Goal: Find specific page/section: Find specific page/section

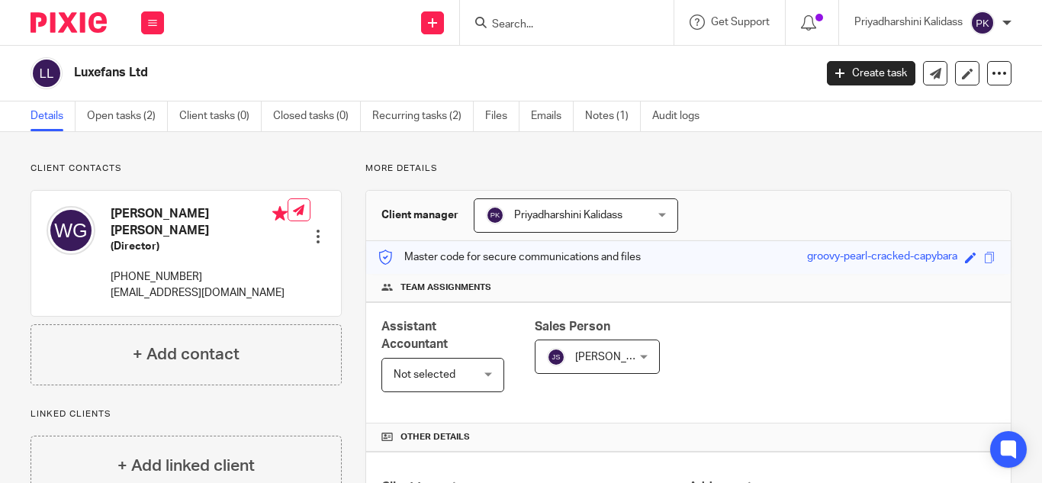
click at [517, 21] on input "Search" at bounding box center [559, 25] width 137 height 14
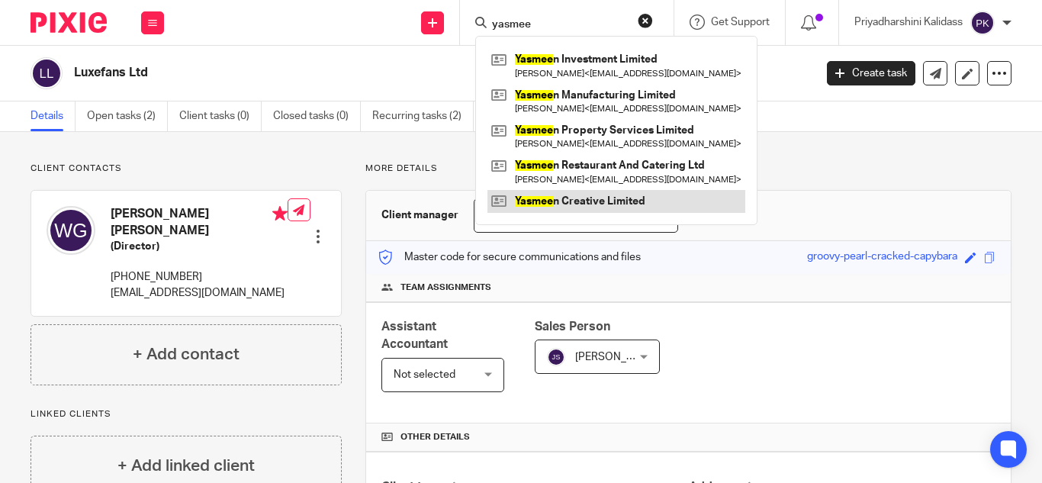
type input "yasmee"
click at [612, 206] on link at bounding box center [617, 201] width 258 height 23
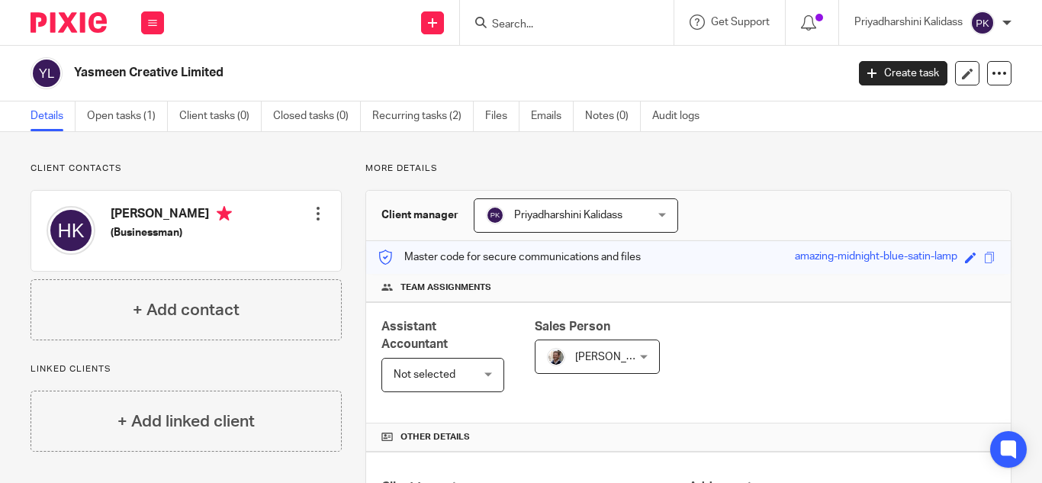
scroll to position [504, 0]
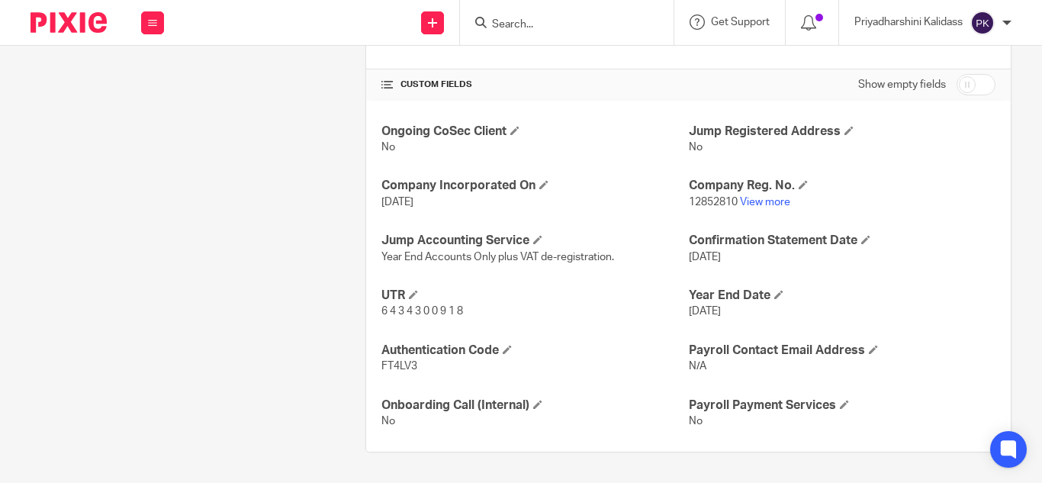
drag, startPoint x: 427, startPoint y: 369, endPoint x: 311, endPoint y: 370, distance: 116.0
click at [311, 370] on div "Client contacts Hassan Kayali (Businessman) Edit contact Create client from con…" at bounding box center [509, 55] width 1005 height 793
click at [416, 372] on p "FT4LV3" at bounding box center [534, 366] width 307 height 15
click at [416, 371] on p "FT4LV3" at bounding box center [534, 366] width 307 height 15
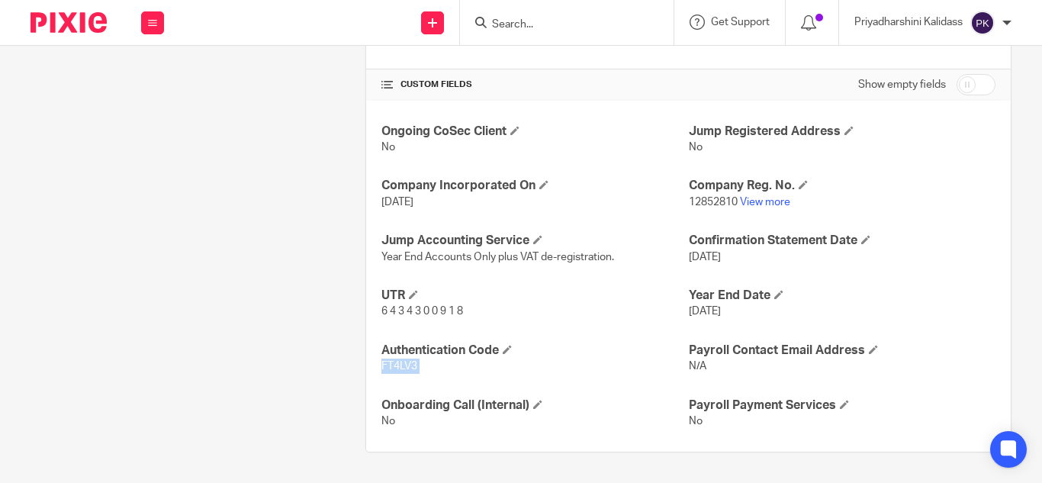
click at [416, 371] on p "FT4LV3" at bounding box center [534, 366] width 307 height 15
click at [546, 26] on input "Search" at bounding box center [559, 25] width 137 height 14
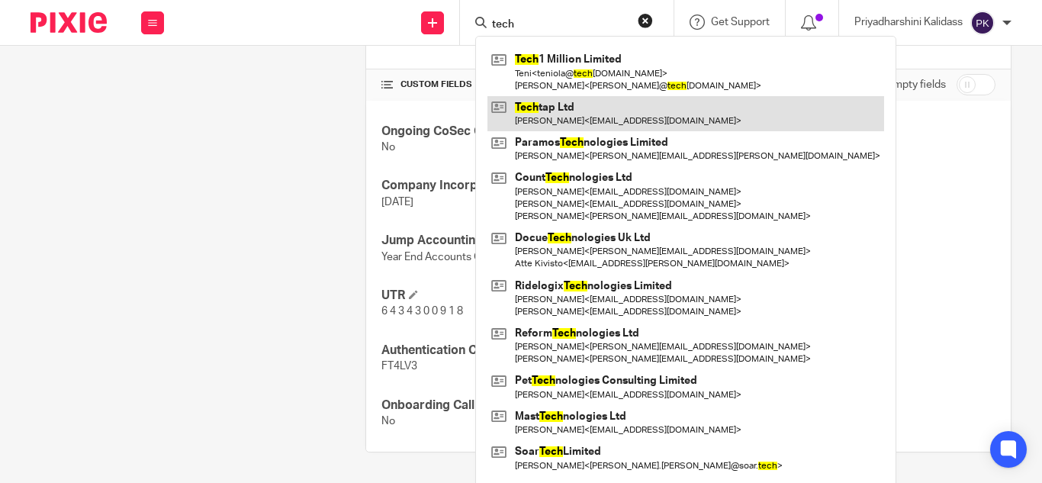
type input "tech"
click at [565, 105] on link at bounding box center [686, 113] width 397 height 35
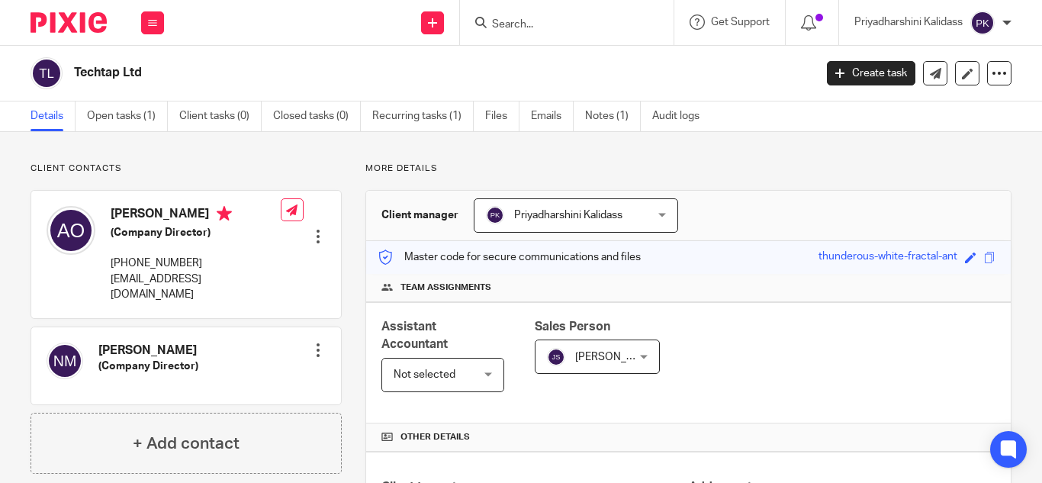
scroll to position [385, 0]
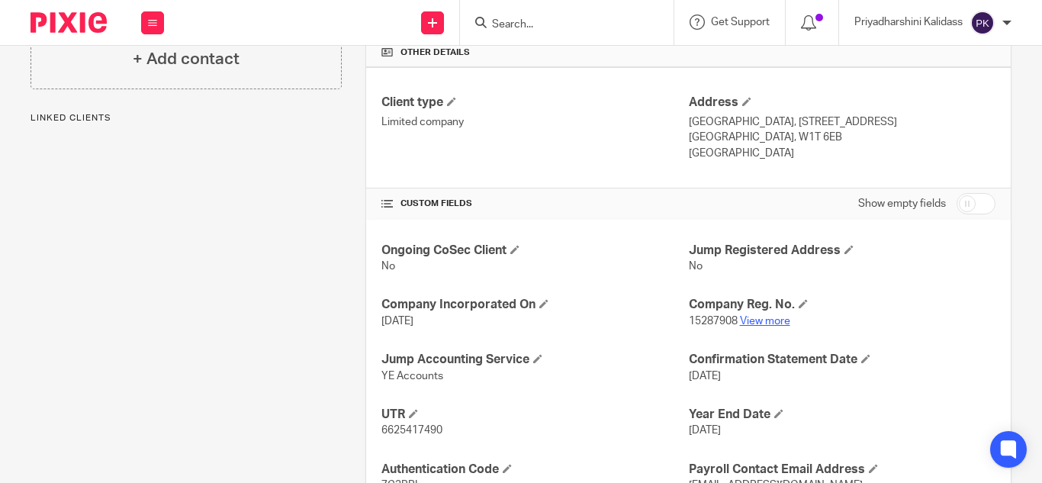
click at [746, 320] on link "View more" at bounding box center [765, 321] width 50 height 11
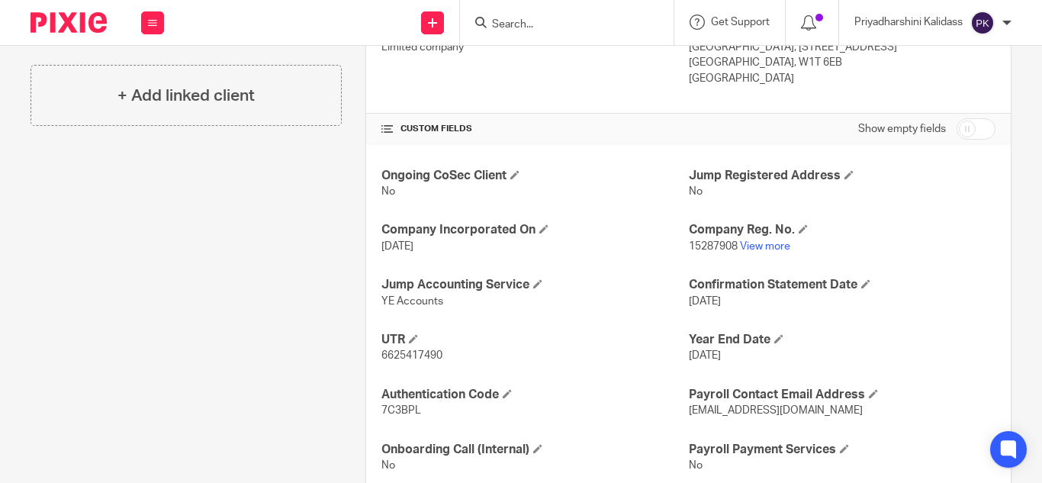
scroll to position [460, 0]
drag, startPoint x: 421, startPoint y: 405, endPoint x: 363, endPoint y: 410, distance: 58.2
click at [366, 410] on div "Ongoing CoSec Client No Jump Registered Address No Company Incorporated On 15 N…" at bounding box center [688, 320] width 645 height 352
copy span "7C3BPL"
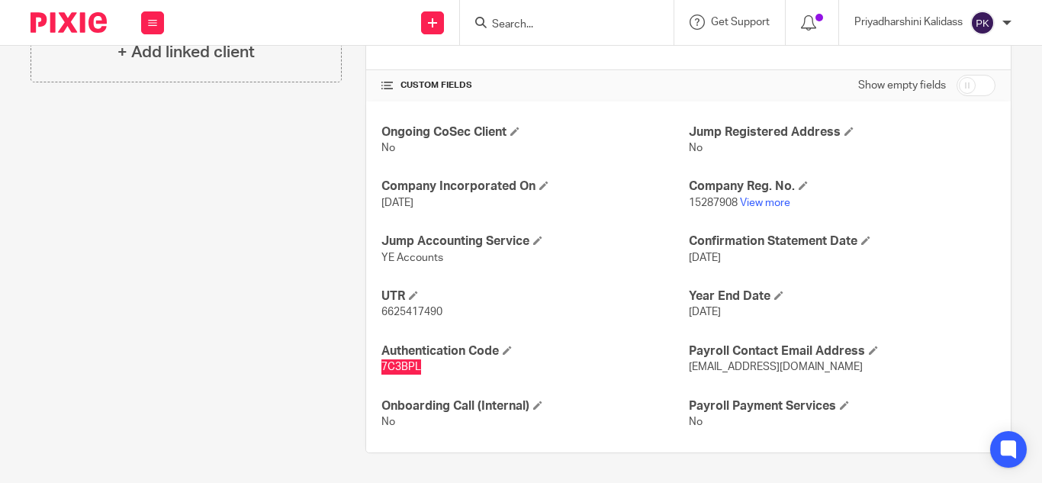
scroll to position [504, 0]
click at [566, 27] on input "Search" at bounding box center [559, 25] width 137 height 14
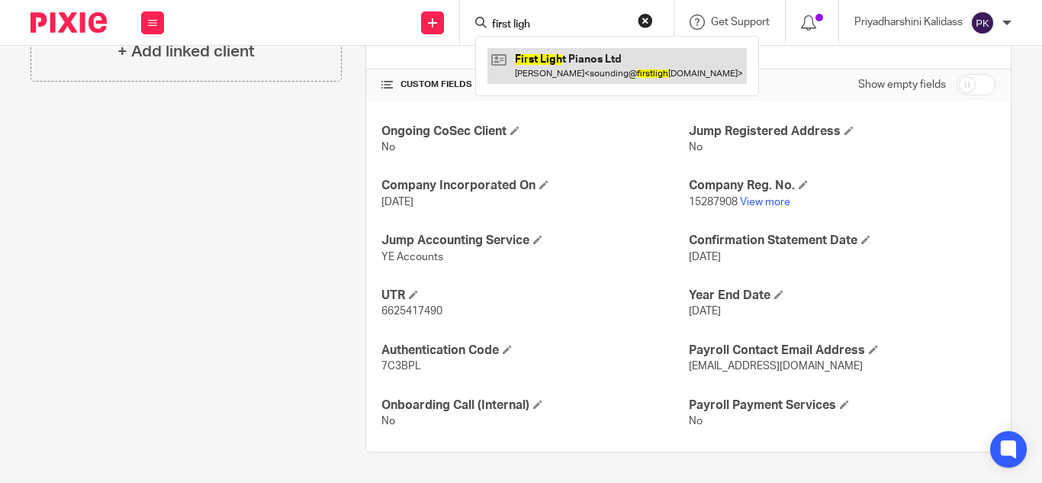
type input "first ligh"
click at [574, 64] on link at bounding box center [617, 65] width 259 height 35
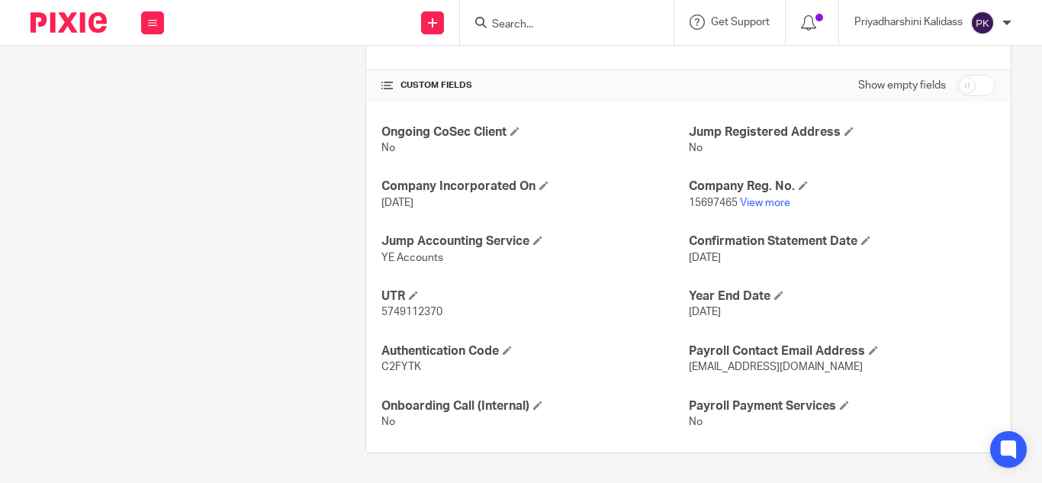
scroll to position [503, 0]
click at [752, 201] on link "View more" at bounding box center [765, 203] width 50 height 11
